Goal: Task Accomplishment & Management: Use online tool/utility

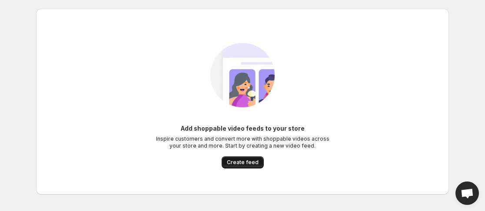
click at [238, 161] on span "Create feed" at bounding box center [243, 162] width 32 height 7
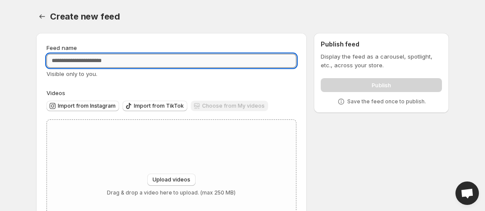
click at [137, 60] on input "Feed name" at bounding box center [172, 61] width 250 height 14
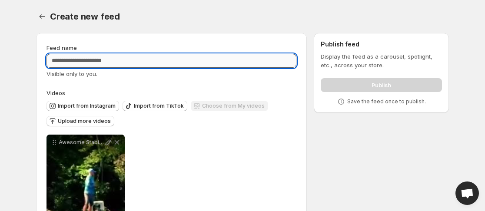
click at [70, 62] on input "Feed name" at bounding box center [172, 61] width 250 height 14
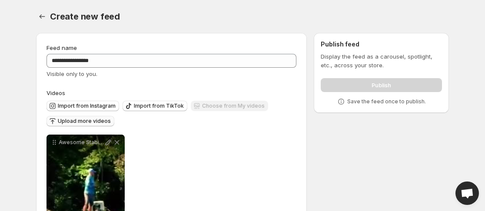
click at [99, 121] on span "Upload more videos" at bounding box center [84, 121] width 53 height 7
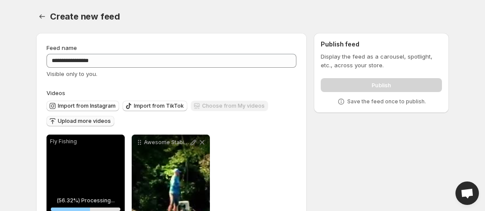
click at [141, 118] on div "Import from Instagram Import from TikTok Choose from My videos Upload more vide…" at bounding box center [170, 112] width 254 height 30
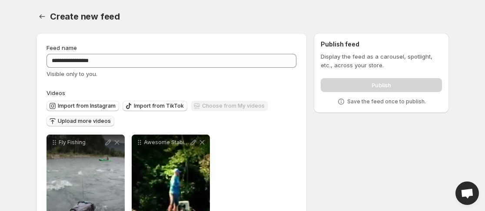
click at [100, 120] on span "Upload more videos" at bounding box center [84, 121] width 53 height 7
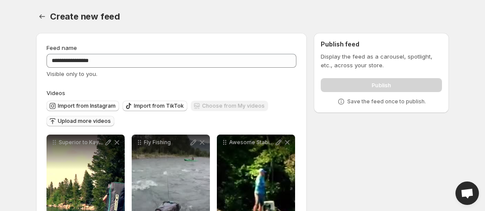
click at [96, 121] on span "Upload more videos" at bounding box center [84, 121] width 53 height 7
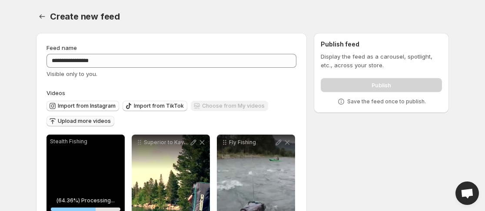
click at [99, 122] on span "Upload more videos" at bounding box center [84, 121] width 53 height 7
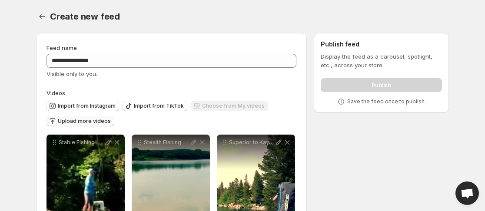
click at [93, 120] on span "Upload more videos" at bounding box center [84, 121] width 53 height 7
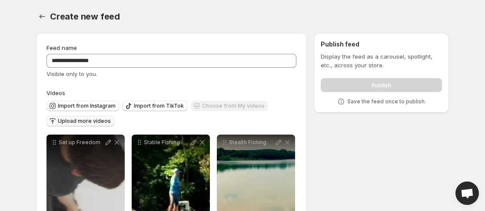
click at [88, 119] on span "Upload more videos" at bounding box center [84, 121] width 53 height 7
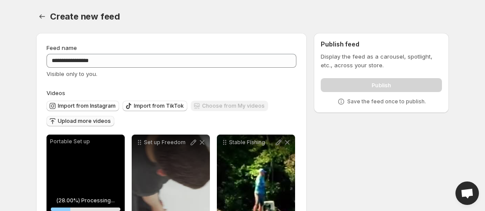
click at [88, 121] on span "Upload more videos" at bounding box center [84, 121] width 53 height 7
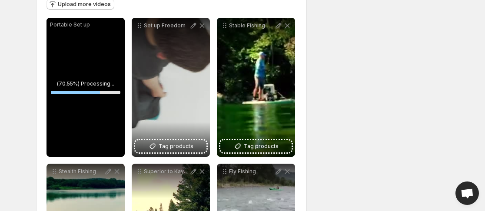
scroll to position [116, 0]
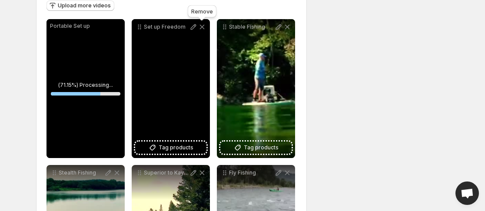
click at [203, 25] on icon at bounding box center [202, 27] width 9 height 9
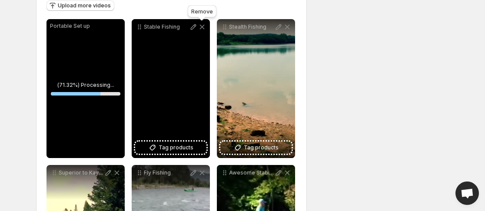
click at [201, 27] on icon at bounding box center [202, 27] width 5 height 5
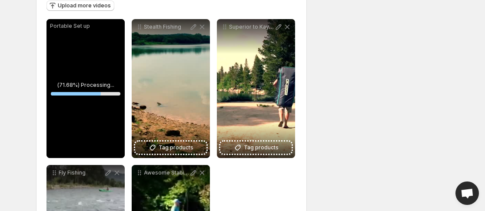
click at [111, 24] on p "Portable Set up" at bounding box center [85, 26] width 71 height 7
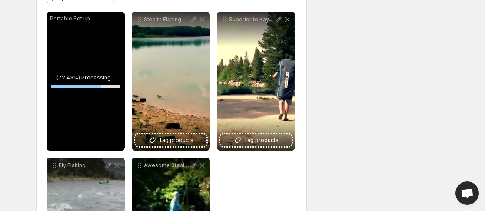
scroll to position [112, 0]
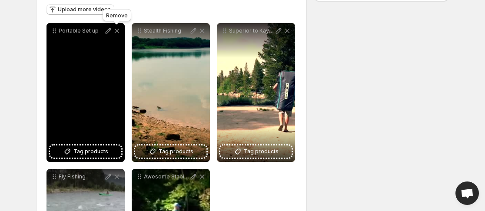
click at [119, 29] on icon at bounding box center [117, 31] width 5 height 5
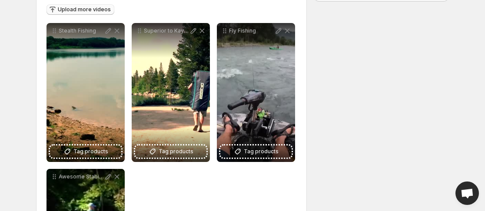
click at [88, 7] on span "Upload more videos" at bounding box center [84, 9] width 53 height 7
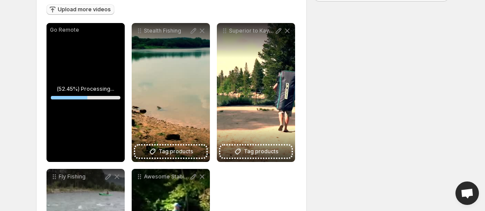
click at [73, 8] on span "Upload more videos" at bounding box center [84, 9] width 53 height 7
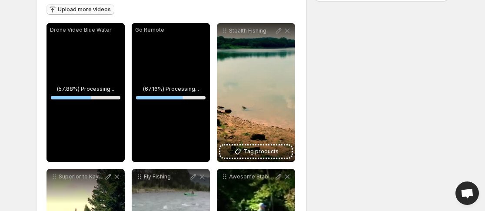
click at [87, 7] on span "Upload more videos" at bounding box center [84, 9] width 53 height 7
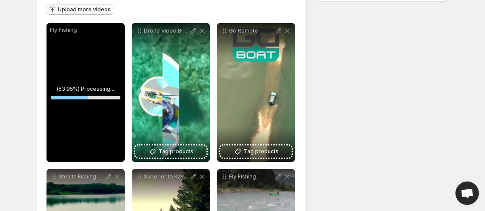
click at [85, 8] on span "Upload more videos" at bounding box center [84, 9] width 53 height 7
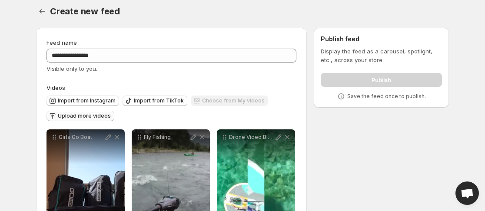
scroll to position [0, 0]
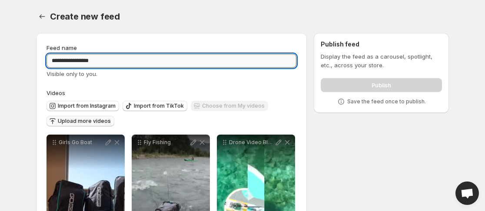
click at [115, 60] on input "**********" at bounding box center [172, 61] width 250 height 14
type input "**********"
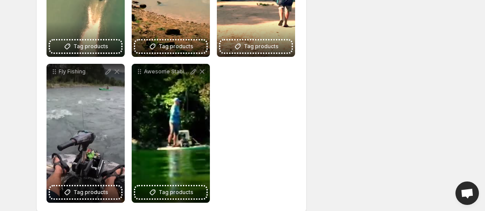
scroll to position [376, 0]
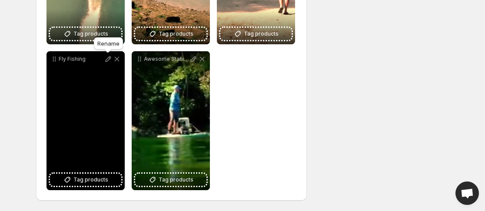
drag, startPoint x: 102, startPoint y: 130, endPoint x: 104, endPoint y: 66, distance: 64.4
click at [104, 66] on div "Fly Fishing" at bounding box center [86, 120] width 78 height 139
drag, startPoint x: 100, startPoint y: 102, endPoint x: 91, endPoint y: 61, distance: 42.2
click at [91, 61] on div "Fly Fishing" at bounding box center [86, 120] width 78 height 139
click at [121, 81] on div "Fly Fishing" at bounding box center [86, 120] width 78 height 139
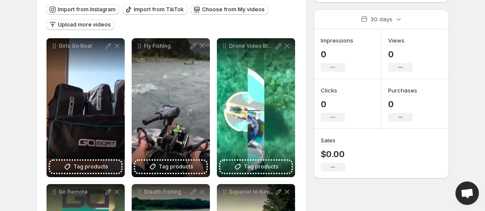
scroll to position [95, 0]
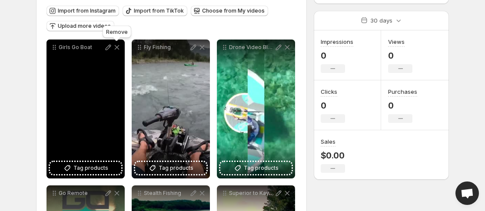
click at [117, 45] on icon at bounding box center [117, 47] width 9 height 9
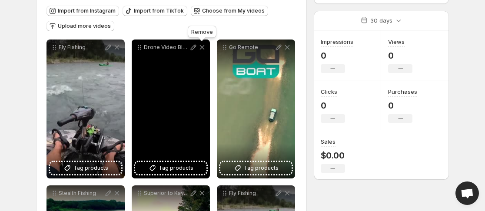
click at [204, 49] on icon at bounding box center [202, 47] width 5 height 5
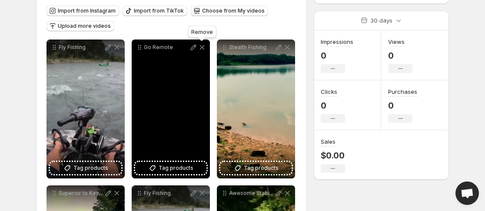
click at [202, 47] on icon at bounding box center [202, 47] width 5 height 5
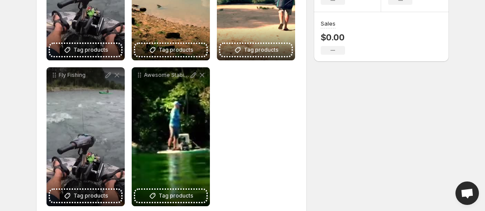
scroll to position [215, 0]
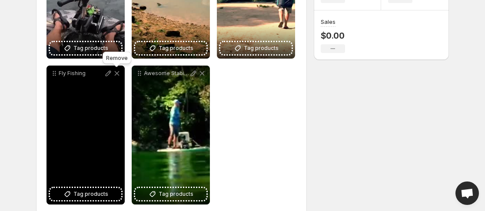
click at [116, 75] on icon at bounding box center [117, 73] width 5 height 5
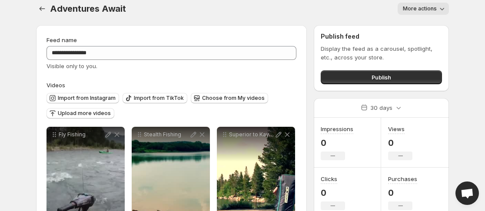
scroll to position [0, 0]
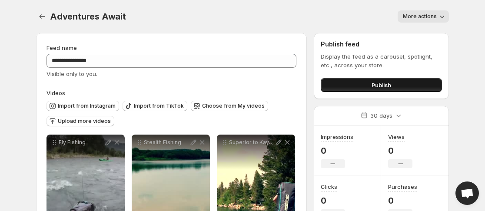
click at [412, 81] on button "Publish" at bounding box center [381, 85] width 121 height 14
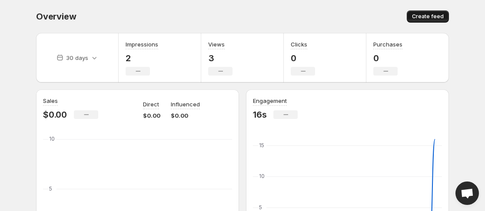
click at [422, 17] on span "Create feed" at bounding box center [428, 16] width 32 height 7
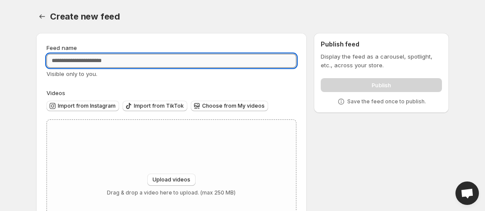
click at [186, 61] on input "Feed name" at bounding box center [172, 61] width 250 height 14
type input "**********"
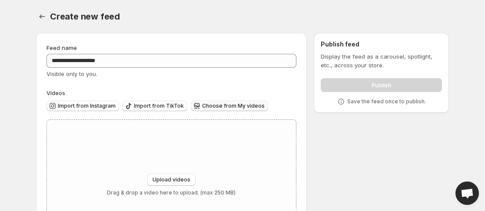
click at [210, 104] on span "Choose from My videos" at bounding box center [233, 106] width 63 height 7
click at [248, 104] on span "Choose from My videos" at bounding box center [233, 106] width 63 height 7
click at [165, 179] on span "Upload videos" at bounding box center [172, 180] width 38 height 7
click at [224, 107] on span "Choose from My videos" at bounding box center [233, 106] width 63 height 7
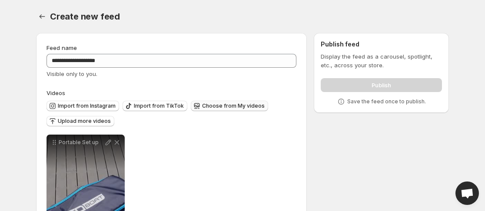
click at [234, 104] on span "Choose from My videos" at bounding box center [233, 106] width 63 height 7
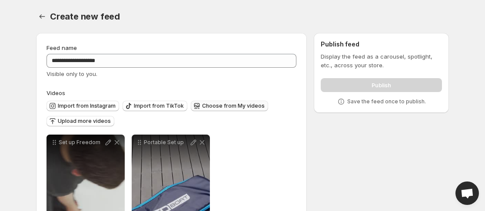
click at [225, 105] on span "Choose from My videos" at bounding box center [233, 106] width 63 height 7
click at [89, 122] on span "Upload more videos" at bounding box center [84, 121] width 53 height 7
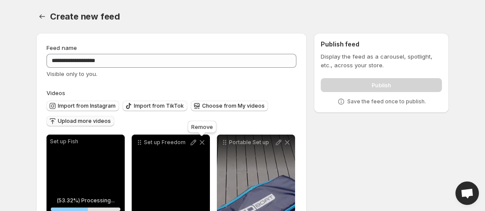
click at [200, 141] on icon at bounding box center [202, 142] width 5 height 5
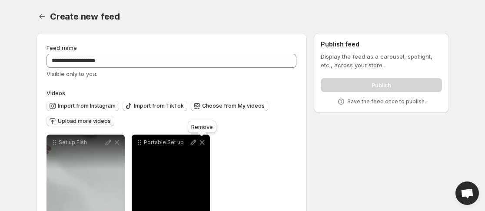
click at [203, 141] on icon at bounding box center [202, 142] width 5 height 5
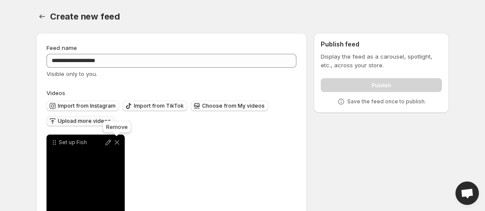
click at [113, 142] on icon at bounding box center [117, 142] width 9 height 9
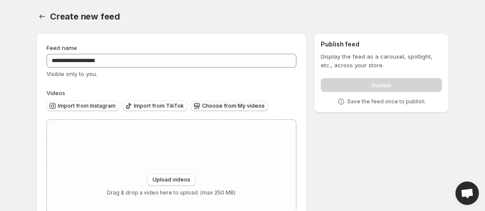
click at [214, 105] on span "Choose from My videos" at bounding box center [233, 106] width 63 height 7
click at [163, 177] on span "Upload videos" at bounding box center [172, 180] width 38 height 7
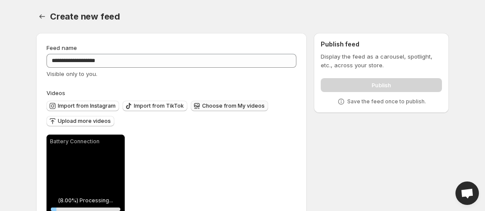
click at [213, 107] on span "Choose from My videos" at bounding box center [233, 106] width 63 height 7
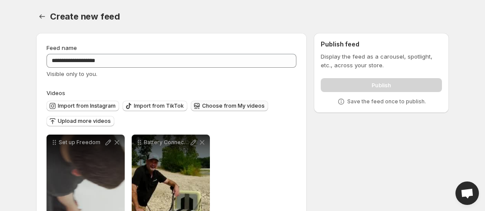
click at [227, 105] on span "Choose from My videos" at bounding box center [233, 106] width 63 height 7
click at [101, 122] on span "Upload more videos" at bounding box center [84, 121] width 53 height 7
click at [239, 110] on button "Choose from My videos" at bounding box center [229, 106] width 77 height 10
click at [97, 121] on span "Upload more videos" at bounding box center [84, 121] width 53 height 7
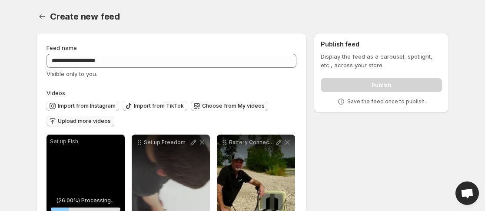
click at [245, 107] on span "Choose from My videos" at bounding box center [233, 106] width 63 height 7
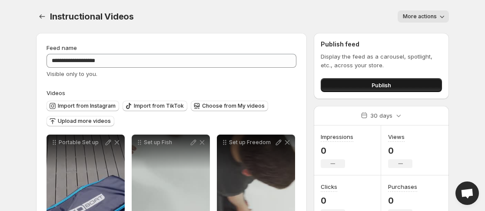
click at [387, 82] on span "Publish" at bounding box center [382, 85] width 20 height 9
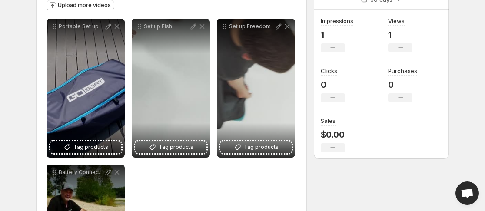
scroll to position [114, 0]
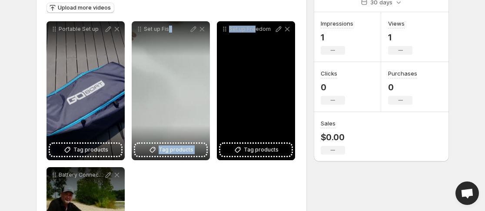
drag, startPoint x: 167, startPoint y: 89, endPoint x: 254, endPoint y: 64, distance: 90.0
click at [254, 64] on div "**********" at bounding box center [172, 163] width 250 height 285
click at [287, 29] on icon at bounding box center [287, 29] width 9 height 9
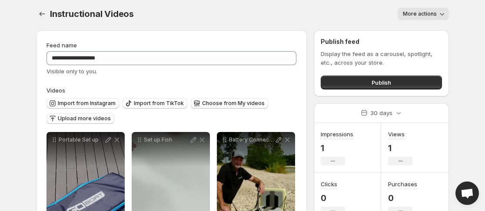
scroll to position [0, 0]
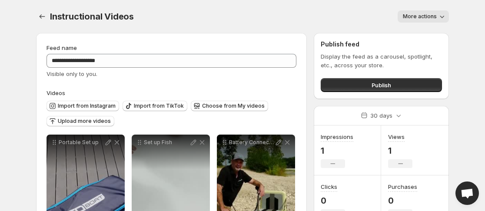
click at [428, 18] on span "More actions" at bounding box center [420, 16] width 34 height 7
click at [451, 24] on div "**********" at bounding box center [243, 147] width 434 height 295
click at [398, 82] on button "Publish" at bounding box center [381, 85] width 121 height 14
click at [43, 13] on icon "Settings" at bounding box center [42, 16] width 9 height 9
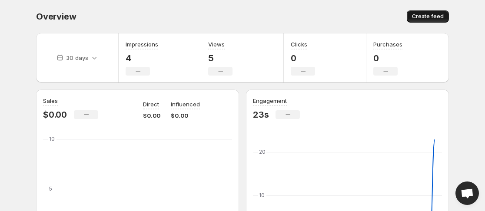
click at [418, 19] on span "Create feed" at bounding box center [428, 16] width 32 height 7
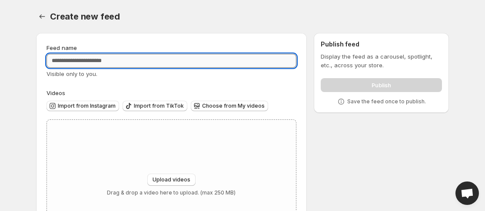
click at [161, 61] on input "Feed name" at bounding box center [172, 61] width 250 height 14
type input "**********"
click at [210, 106] on span "Choose from My videos" at bounding box center [233, 106] width 63 height 7
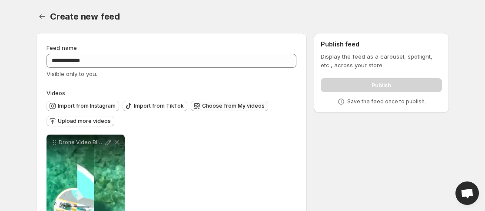
click at [224, 108] on span "Choose from My videos" at bounding box center [233, 106] width 63 height 7
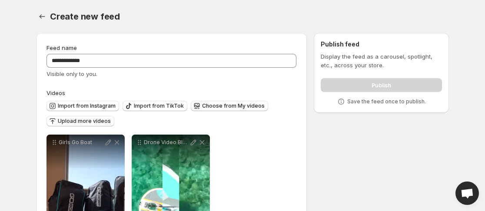
click at [244, 105] on span "Choose from My videos" at bounding box center [233, 106] width 63 height 7
click at [86, 120] on span "Upload more videos" at bounding box center [84, 121] width 53 height 7
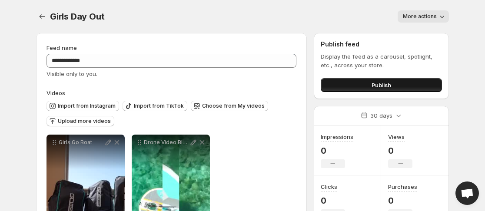
click at [362, 83] on button "Publish" at bounding box center [381, 85] width 121 height 14
click at [42, 16] on icon "Settings" at bounding box center [42, 16] width 9 height 9
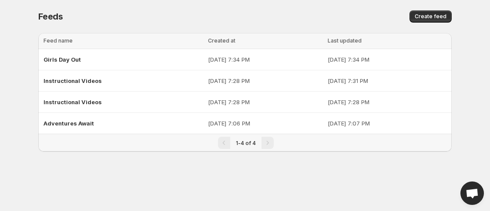
drag, startPoint x: 68, startPoint y: 166, endPoint x: 80, endPoint y: 162, distance: 11.8
click at [80, 162] on div at bounding box center [244, 166] width 413 height 14
drag, startPoint x: 91, startPoint y: 102, endPoint x: 84, endPoint y: 101, distance: 7.0
click at [84, 101] on span "Instructional Videos" at bounding box center [72, 102] width 58 height 7
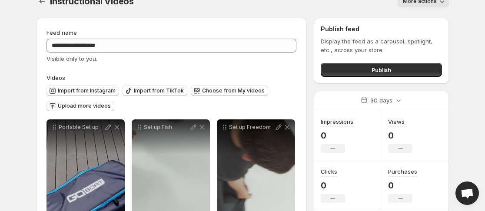
scroll to position [14, 0]
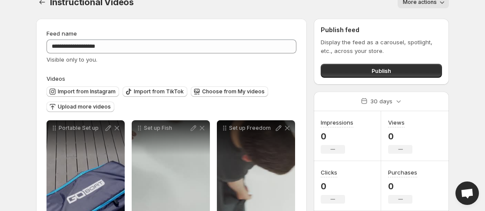
click at [433, 5] on span "More actions" at bounding box center [420, 2] width 34 height 7
click at [418, 20] on span "Delete" at bounding box center [412, 20] width 17 height 7
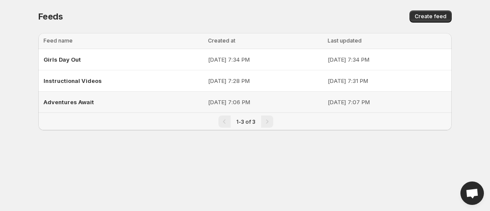
click at [85, 103] on span "Adventures Await" at bounding box center [68, 102] width 50 height 7
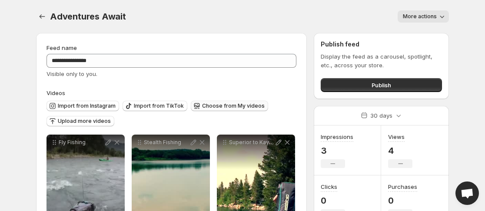
click at [204, 107] on span "Choose from My videos" at bounding box center [233, 106] width 63 height 7
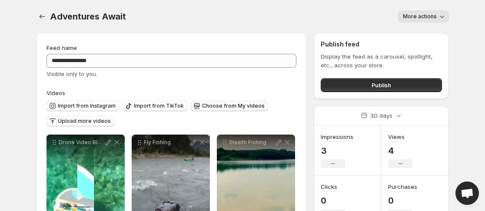
click at [242, 107] on span "Choose from My videos" at bounding box center [233, 106] width 63 height 7
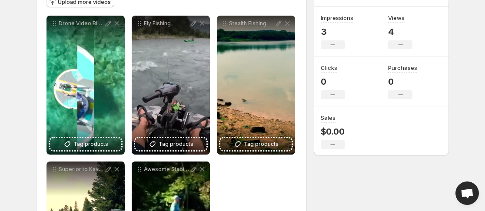
scroll to position [118, 0]
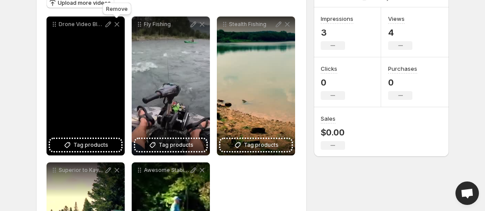
click at [114, 23] on icon at bounding box center [117, 24] width 9 height 9
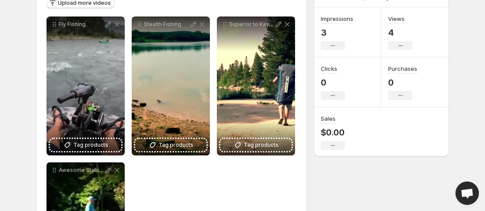
click at [126, 26] on div "**********" at bounding box center [172, 159] width 250 height 285
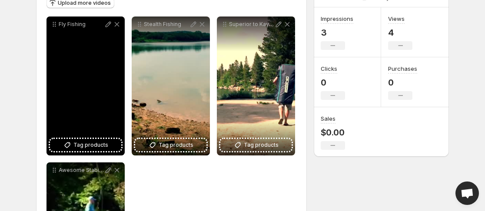
click at [120, 26] on icon at bounding box center [117, 24] width 9 height 9
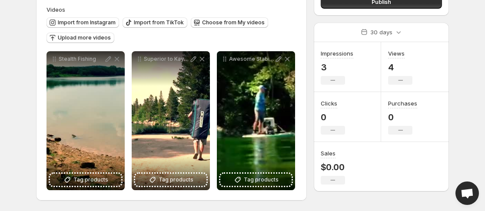
scroll to position [83, 0]
click at [119, 26] on div "Import from Instagram Import from TikTok Choose from My videos Upload more vide…" at bounding box center [170, 29] width 254 height 30
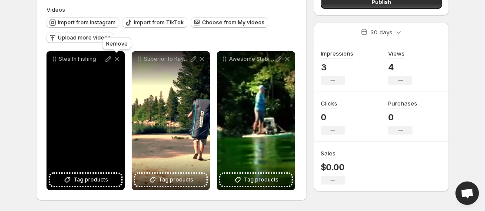
click at [120, 58] on icon at bounding box center [117, 59] width 9 height 9
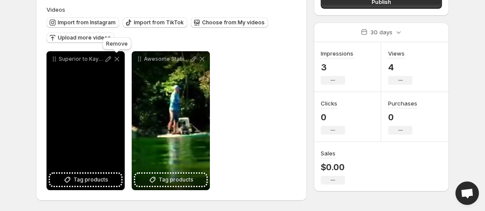
click at [120, 58] on icon at bounding box center [117, 59] width 9 height 9
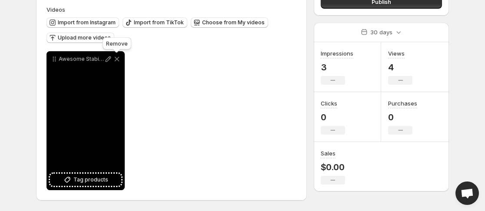
click at [120, 58] on icon at bounding box center [117, 59] width 9 height 9
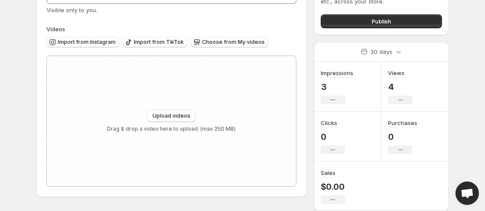
scroll to position [64, 0]
click at [211, 40] on span "Choose from My videos" at bounding box center [233, 42] width 63 height 7
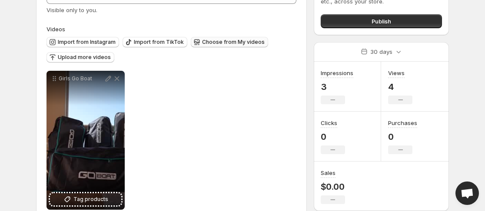
click at [224, 39] on button "Choose from My videos" at bounding box center [229, 42] width 77 height 10
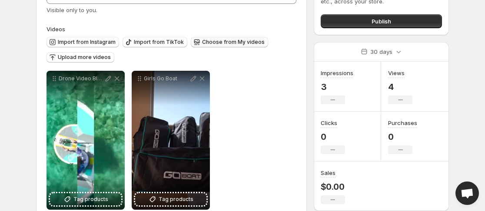
click at [239, 42] on span "Choose from My videos" at bounding box center [233, 42] width 63 height 7
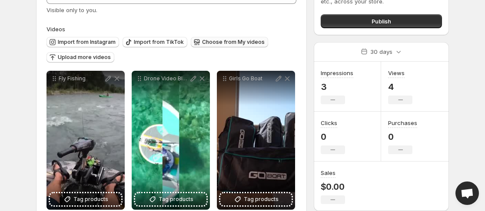
click at [245, 43] on span "Choose from My videos" at bounding box center [233, 42] width 63 height 7
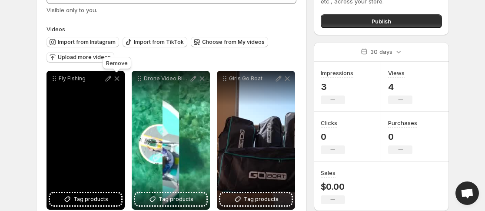
click at [118, 79] on icon at bounding box center [117, 78] width 9 height 9
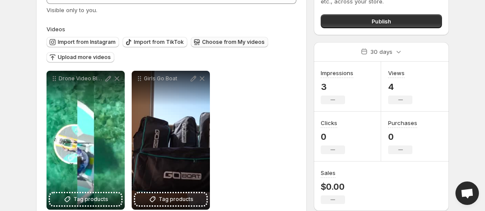
click at [205, 41] on span "Choose from My videos" at bounding box center [233, 42] width 63 height 7
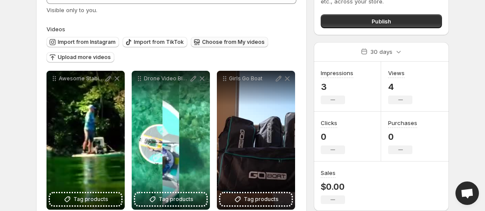
click at [229, 42] on span "Choose from My videos" at bounding box center [233, 42] width 63 height 7
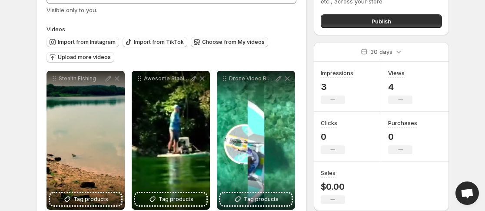
click at [224, 47] on button "Choose from My videos" at bounding box center [229, 42] width 77 height 10
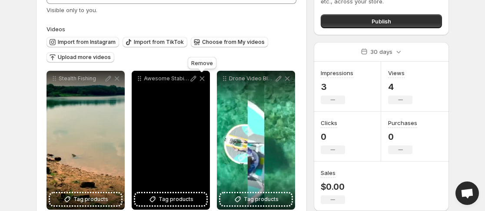
click at [200, 79] on icon at bounding box center [202, 78] width 9 height 9
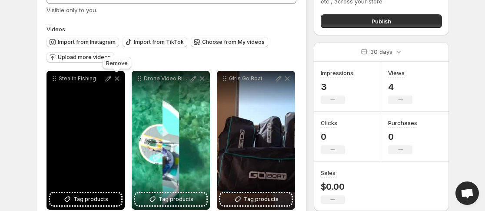
click at [116, 79] on icon at bounding box center [117, 78] width 9 height 9
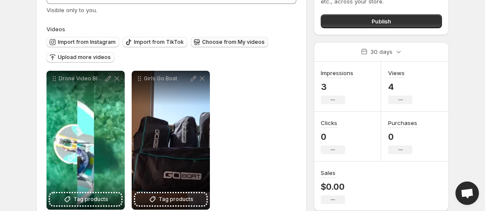
click at [211, 41] on span "Choose from My videos" at bounding box center [233, 42] width 63 height 7
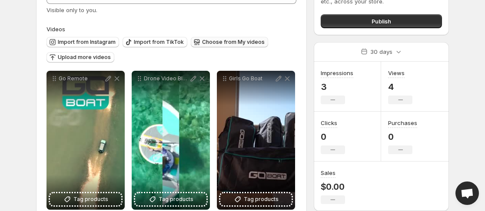
click at [204, 43] on span "Choose from My videos" at bounding box center [233, 42] width 63 height 7
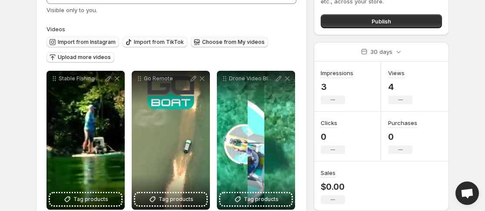
click at [230, 42] on span "Choose from My videos" at bounding box center [233, 42] width 63 height 7
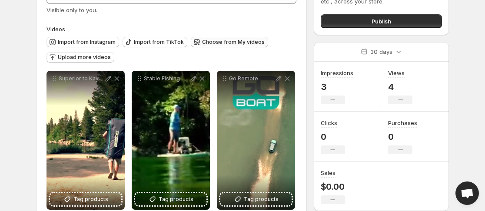
click at [240, 42] on span "Choose from My videos" at bounding box center [233, 42] width 63 height 7
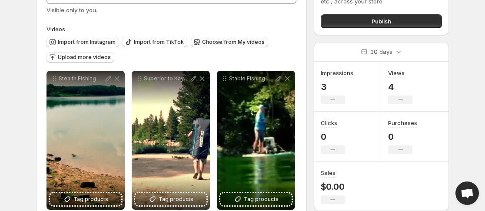
click at [243, 42] on span "Choose from My videos" at bounding box center [233, 42] width 63 height 7
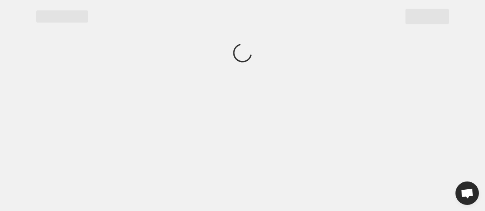
scroll to position [0, 0]
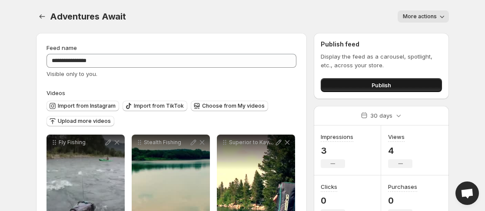
click at [372, 86] on span "Publish" at bounding box center [382, 85] width 20 height 9
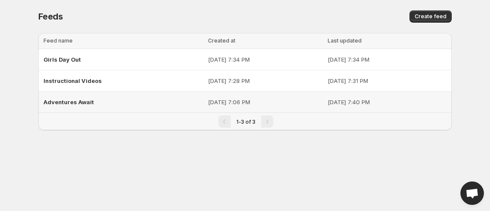
click at [145, 101] on div "Adventures Await" at bounding box center [122, 102] width 159 height 16
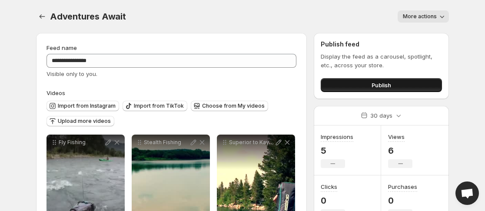
click at [341, 87] on button "Publish" at bounding box center [381, 85] width 121 height 14
